Goal: Task Accomplishment & Management: Use online tool/utility

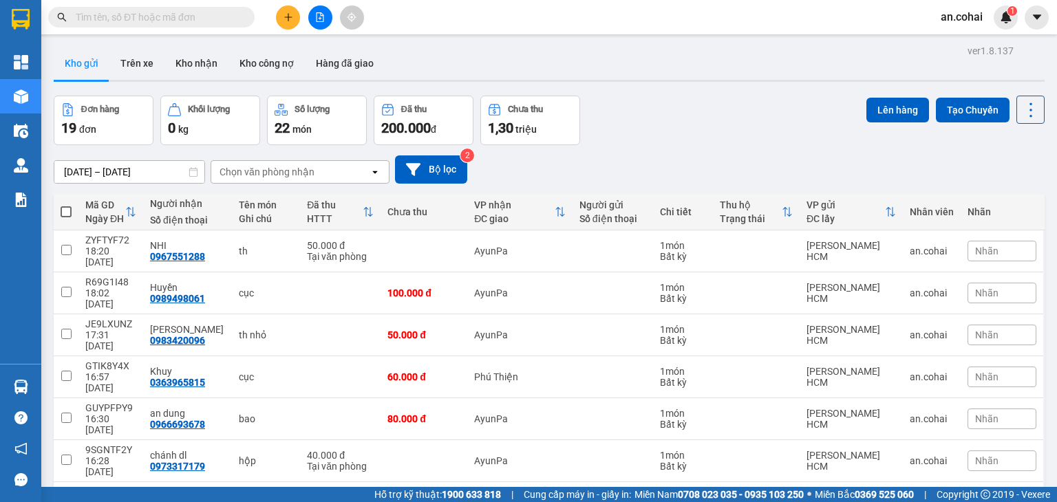
click at [317, 19] on icon "file-add" at bounding box center [320, 17] width 10 height 10
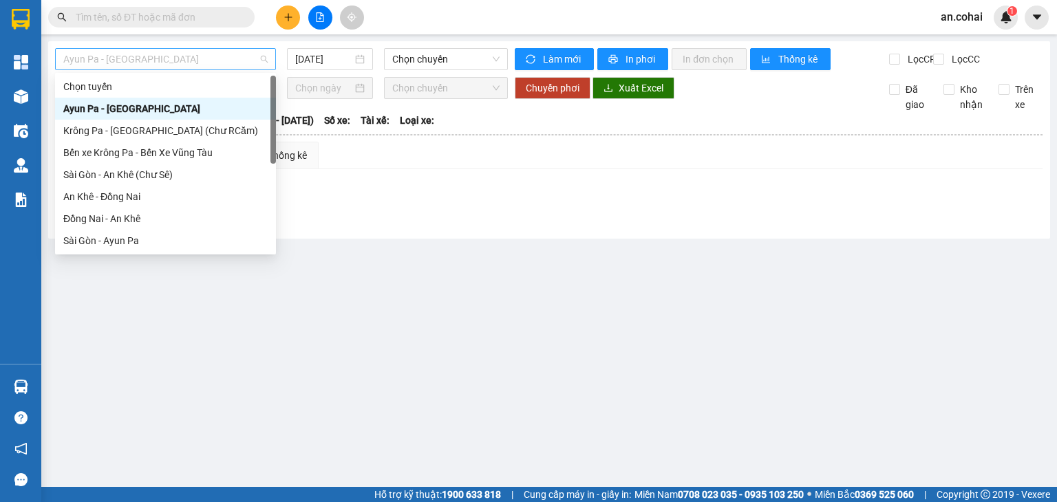
click at [165, 69] on div "Ayun Pa - [GEOGRAPHIC_DATA]" at bounding box center [165, 59] width 221 height 22
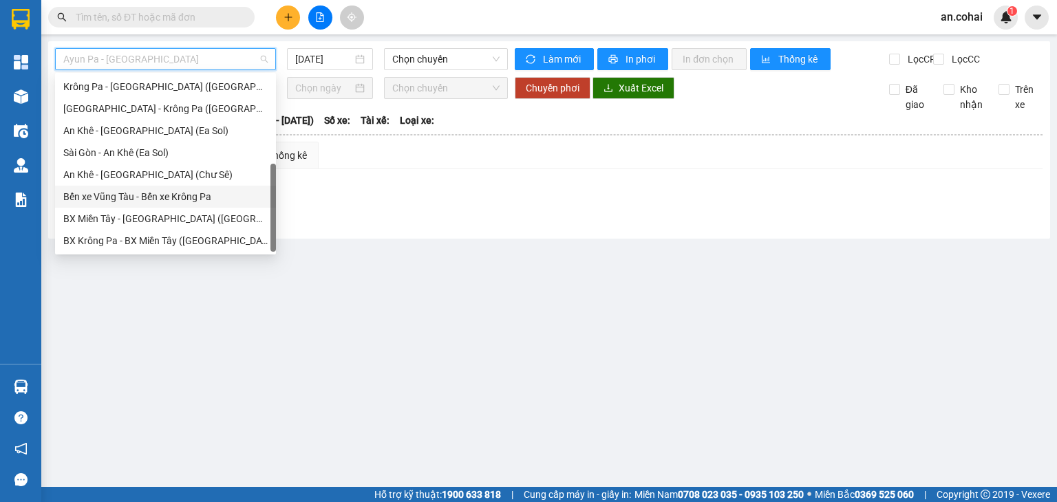
click at [130, 195] on div "Bến xe Vũng Tàu - Bến xe Krông Pa" at bounding box center [165, 196] width 204 height 15
type input "[DATE]"
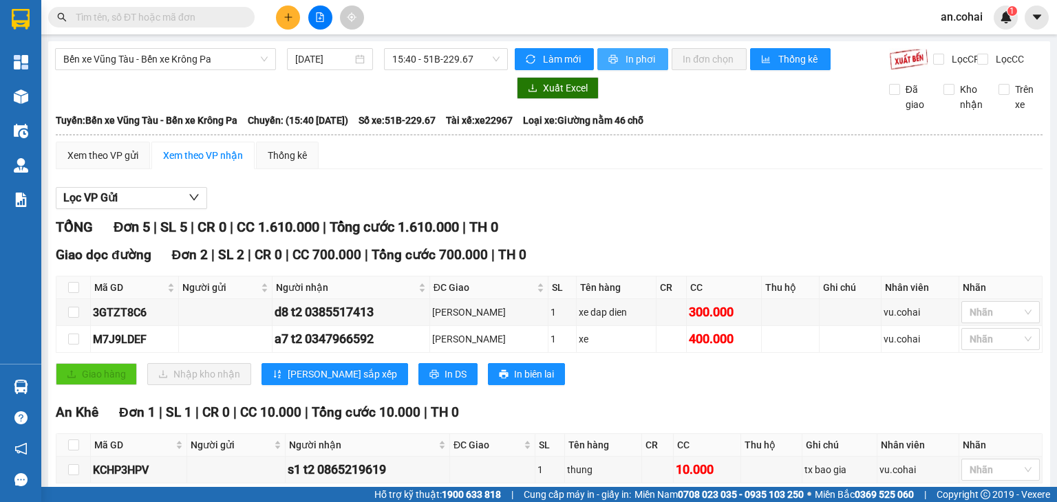
click at [612, 64] on span "printer" at bounding box center [614, 59] width 12 height 11
